Goal: Communication & Community: Answer question/provide support

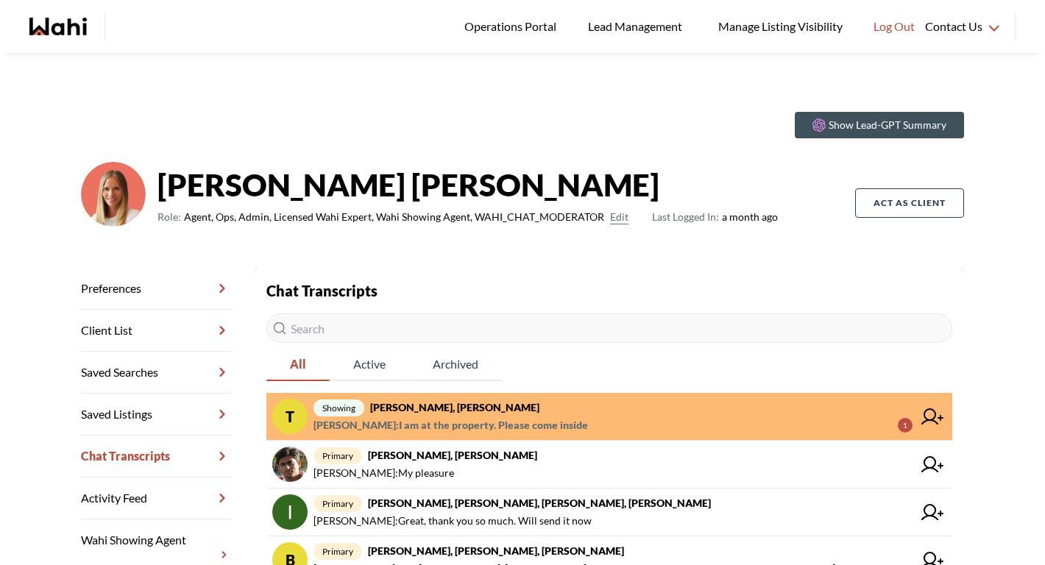
click at [472, 419] on span "Naveen Kumar : I am at the property. Please come inside" at bounding box center [451, 426] width 275 height 18
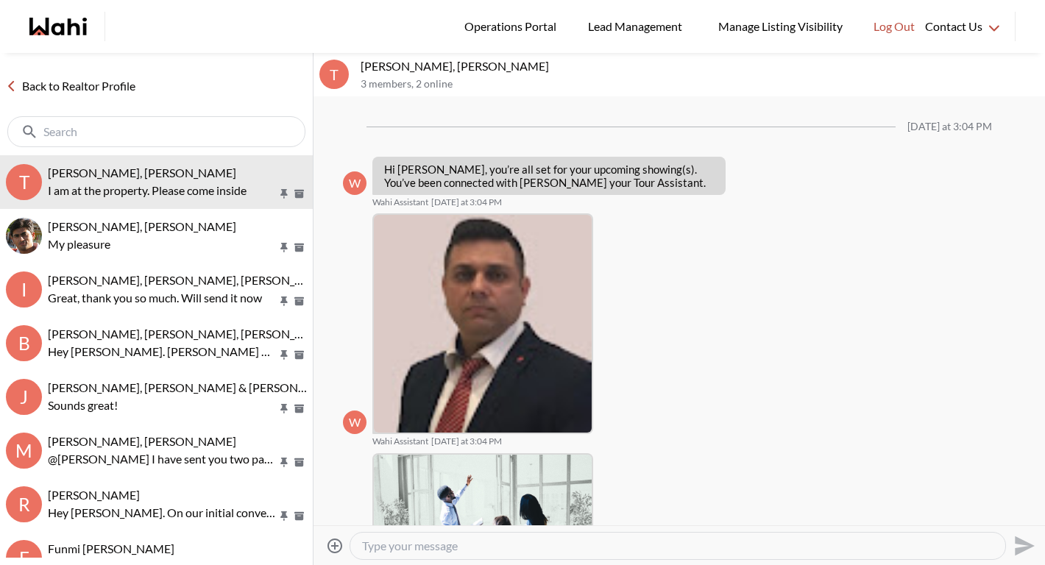
scroll to position [448, 0]
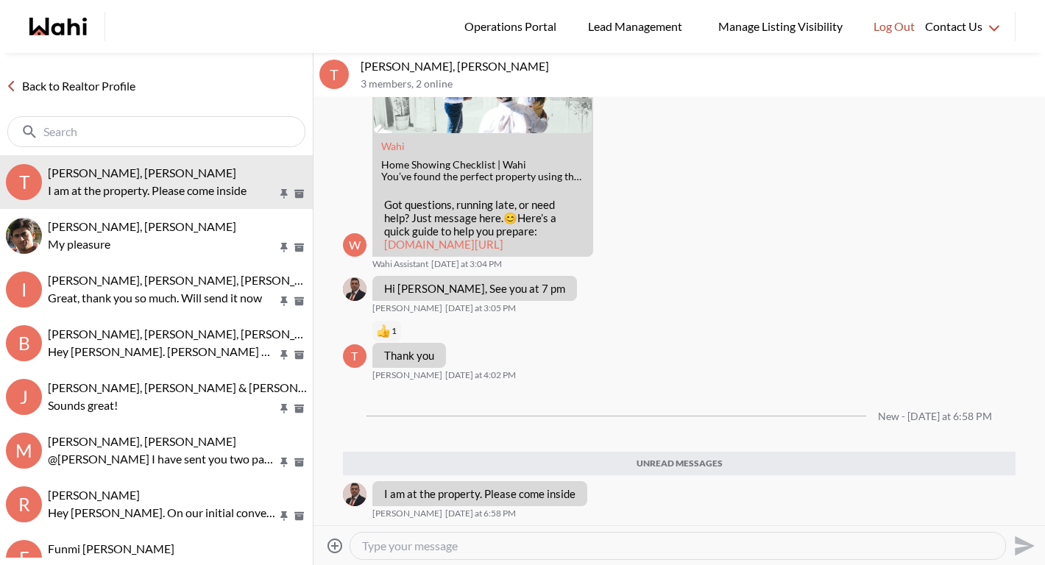
click at [77, 82] on link "Back to Realtor Profile" at bounding box center [70, 86] width 141 height 19
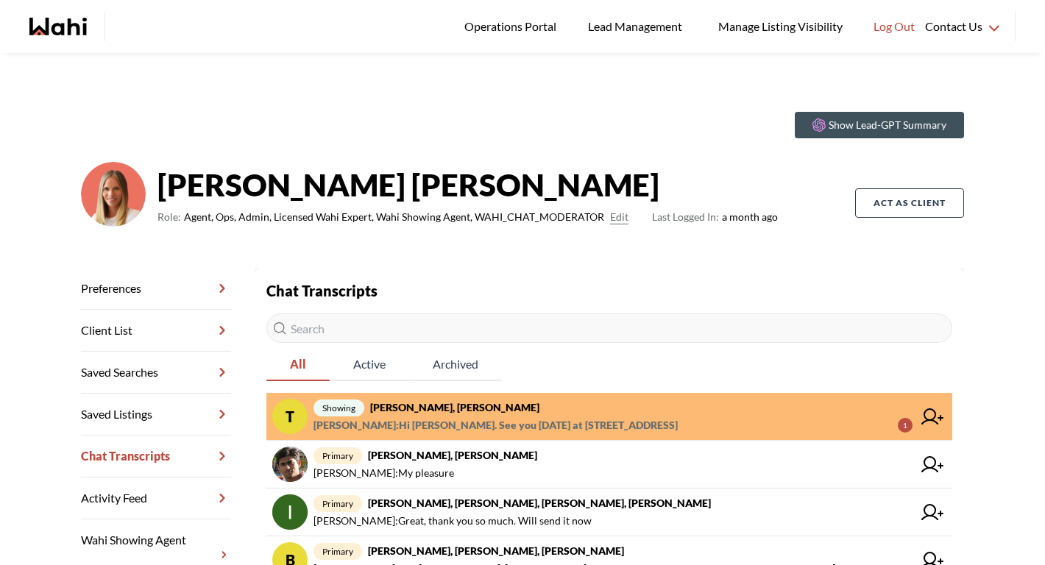
click at [553, 422] on span "Naveen Kumar : Hi Taida. See you tomorrow at 39 Yale drive Mount hope" at bounding box center [496, 426] width 364 height 18
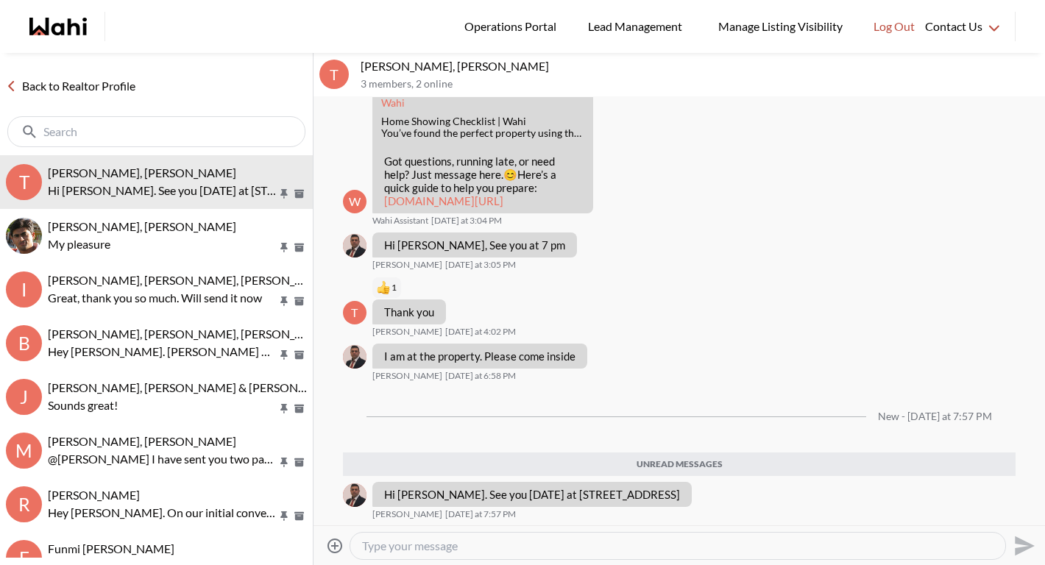
scroll to position [492, 0]
click at [108, 89] on link "Back to Realtor Profile" at bounding box center [70, 86] width 141 height 19
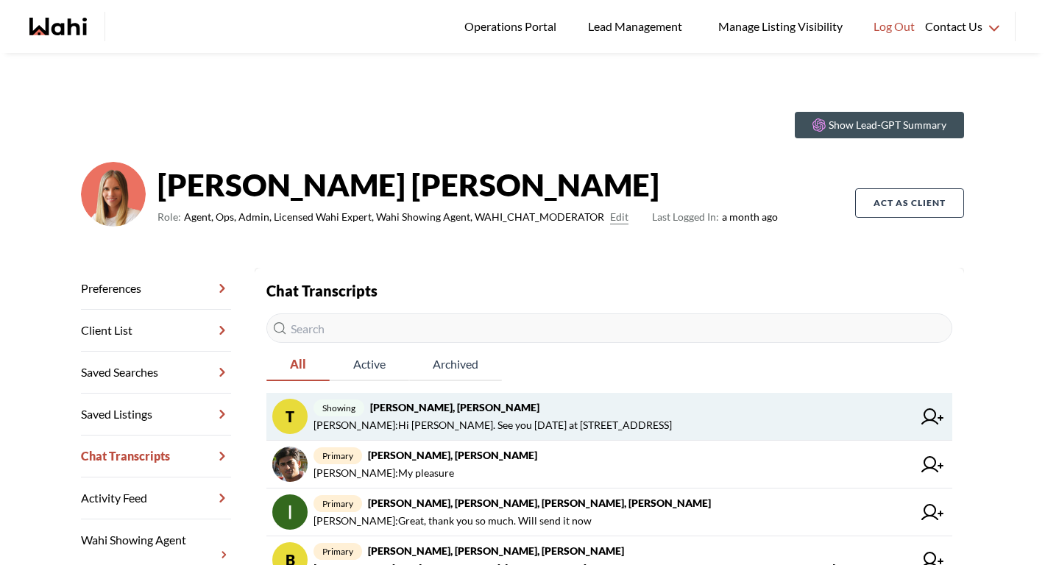
click at [505, 415] on span "showing Tadia Hines, Naveen, Michelle" at bounding box center [613, 408] width 599 height 18
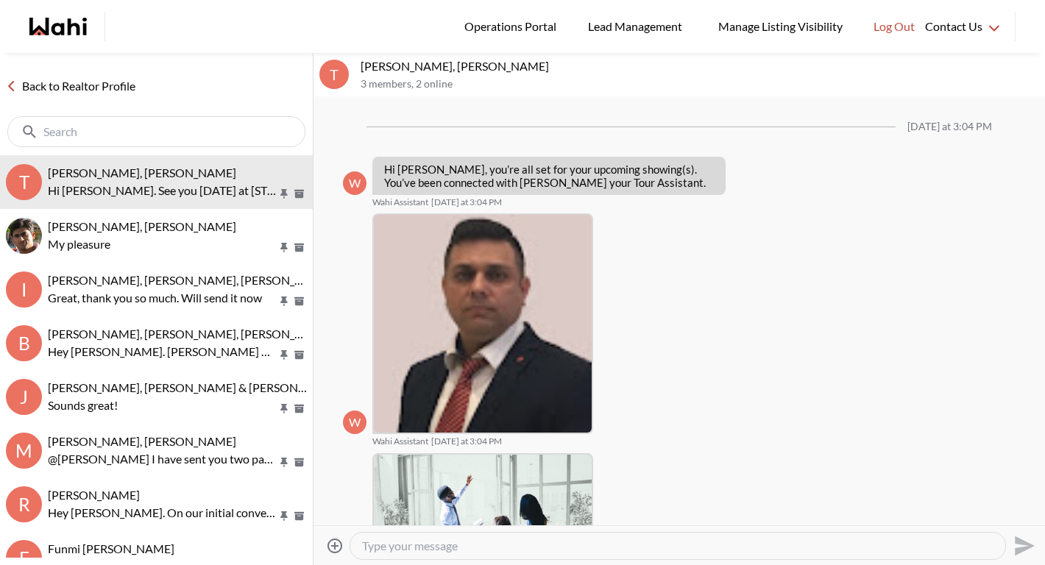
scroll to position [380, 0]
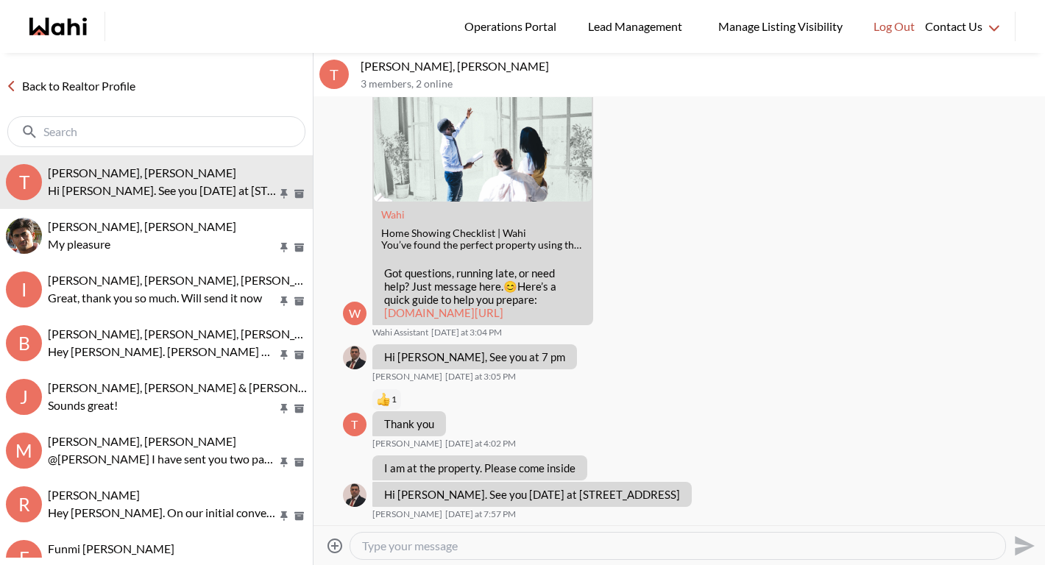
click at [130, 88] on link "Back to Realtor Profile" at bounding box center [70, 86] width 141 height 19
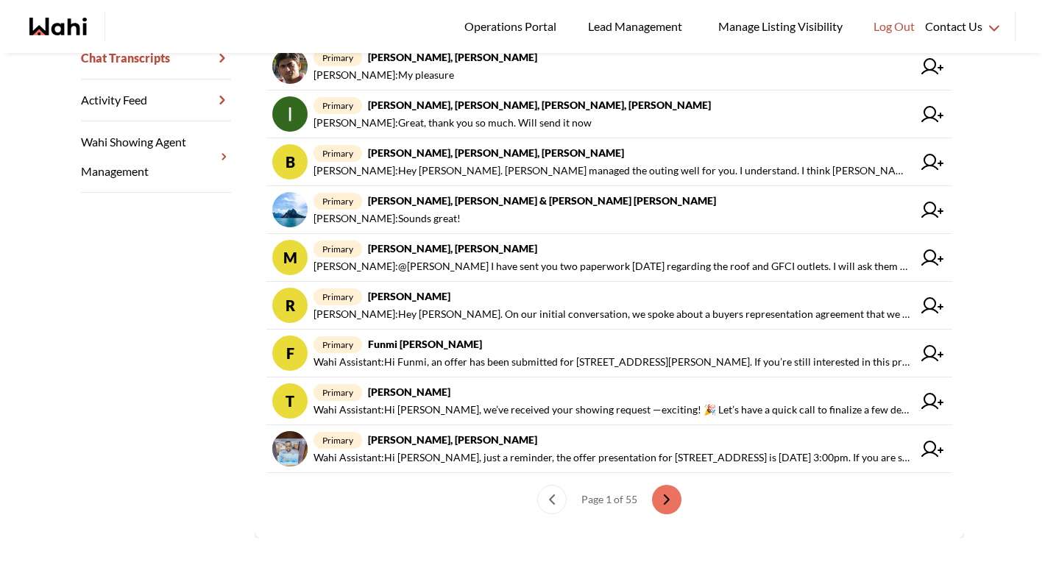
scroll to position [415, 0]
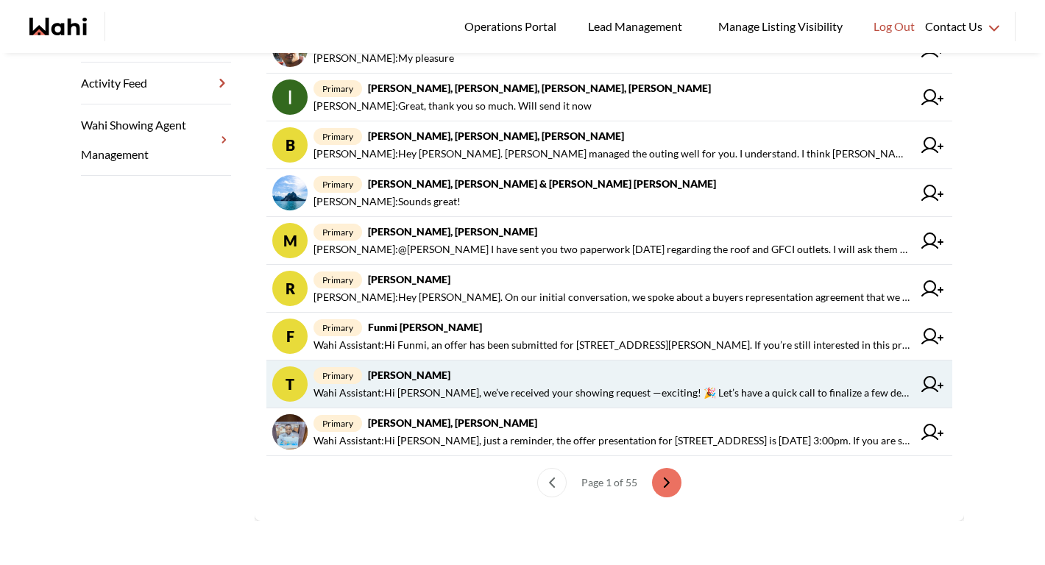
click at [435, 390] on span "Wahi Assistant : Hi Tadia, we’ve received your showing request —exciting! 🎉 Let…" at bounding box center [613, 393] width 599 height 18
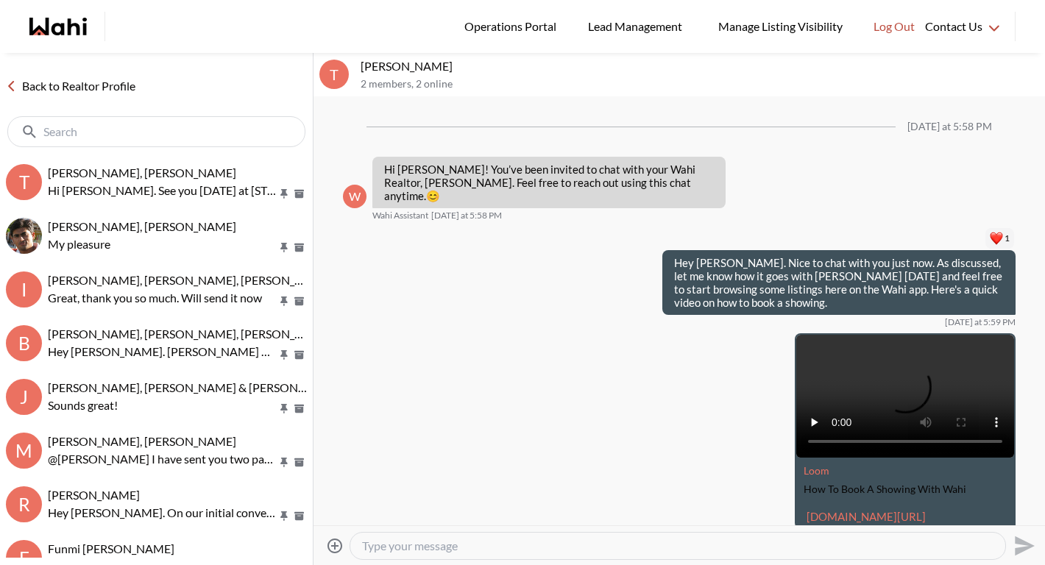
scroll to position [749, 0]
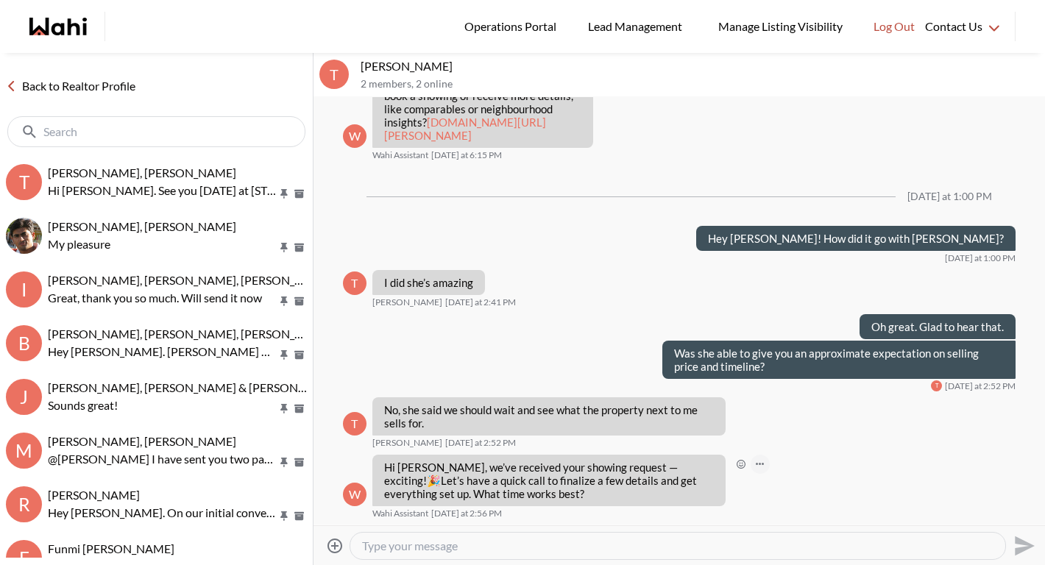
click at [761, 463] on icon "Open Message Actions Menu" at bounding box center [760, 464] width 8 height 3
click at [770, 446] on button "Delete" at bounding box center [810, 442] width 118 height 26
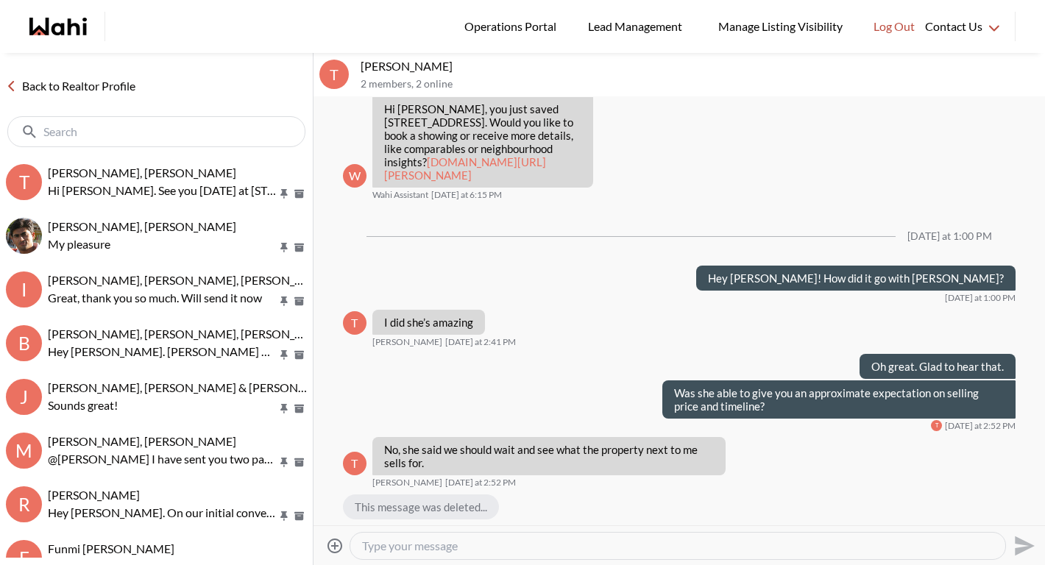
click at [583, 548] on textarea "Type your message" at bounding box center [677, 546] width 631 height 15
type textarea "Oh okay, how long has that been listed for?"
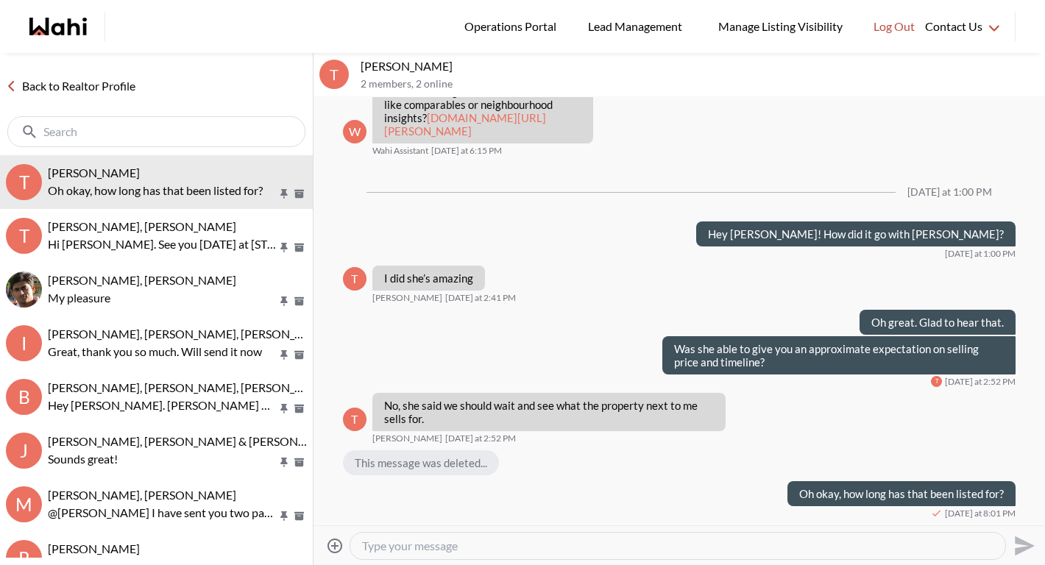
click at [122, 91] on link "Back to Realtor Profile" at bounding box center [70, 86] width 141 height 19
